Goal: Answer question/provide support: Share knowledge or assist other users

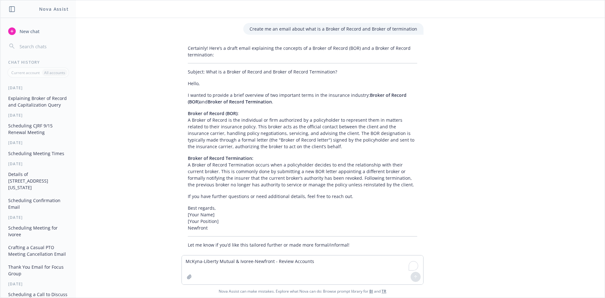
scroll to position [3989, 0]
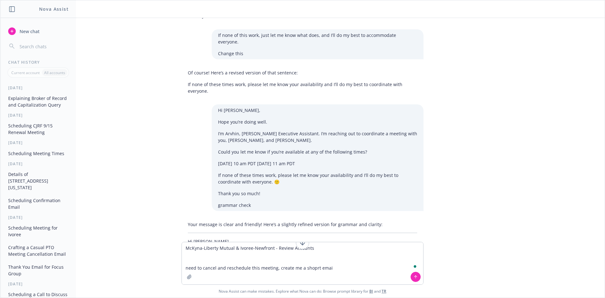
type textarea "McKyna-Liberty Mutual & Ivoree-Newfront - Review Accounts need to cancel and re…"
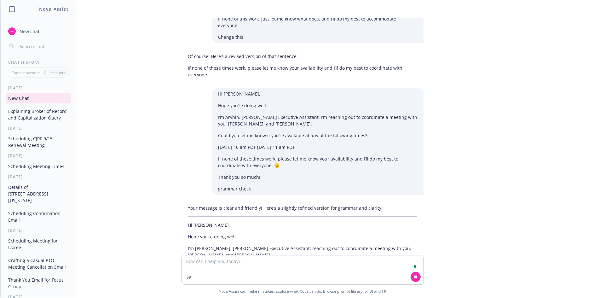
scroll to position [4030, 0]
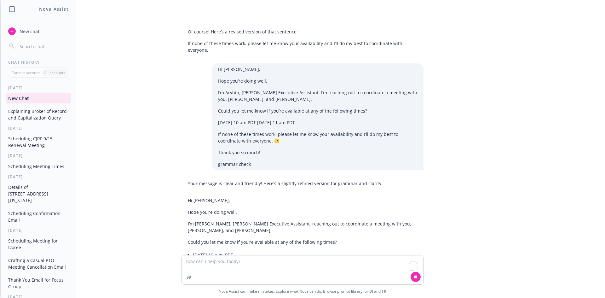
type textarea "`"
drag, startPoint x: 198, startPoint y: 268, endPoint x: 171, endPoint y: 260, distance: 28.6
click at [164, 266] on div "` Nova Assist can make mistakes. Explore what Nova can do: Browse prompt librar…" at bounding box center [302, 275] width 605 height 43
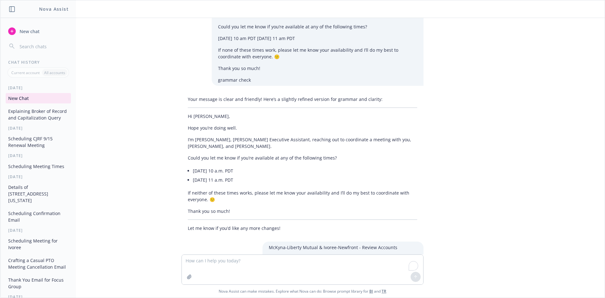
scroll to position [4117, 0]
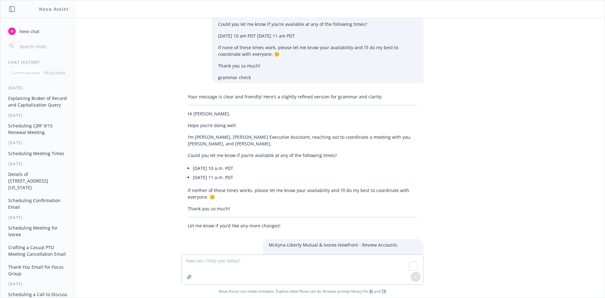
drag, startPoint x: 184, startPoint y: 186, endPoint x: 266, endPoint y: 227, distance: 91.8
click at [275, 266] on textarea "To enrich screen reader interactions, please activate Accessibility in Grammarl…" at bounding box center [303, 270] width 242 height 30
